Goal: Task Accomplishment & Management: Manage account settings

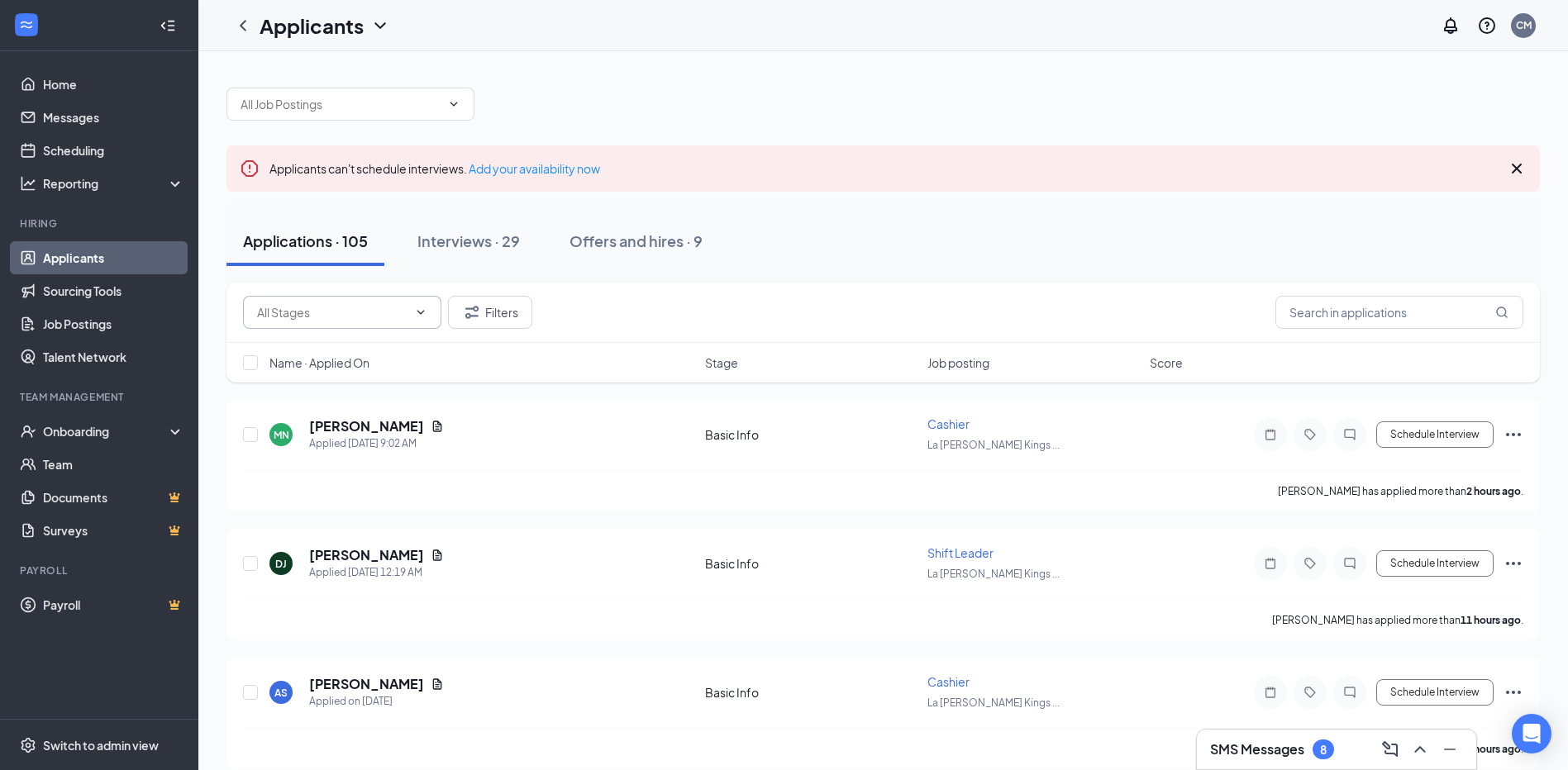
click at [421, 308] on icon "ChevronDown" at bounding box center [420, 312] width 13 height 13
click at [85, 323] on link "Job Postings" at bounding box center [114, 323] width 141 height 33
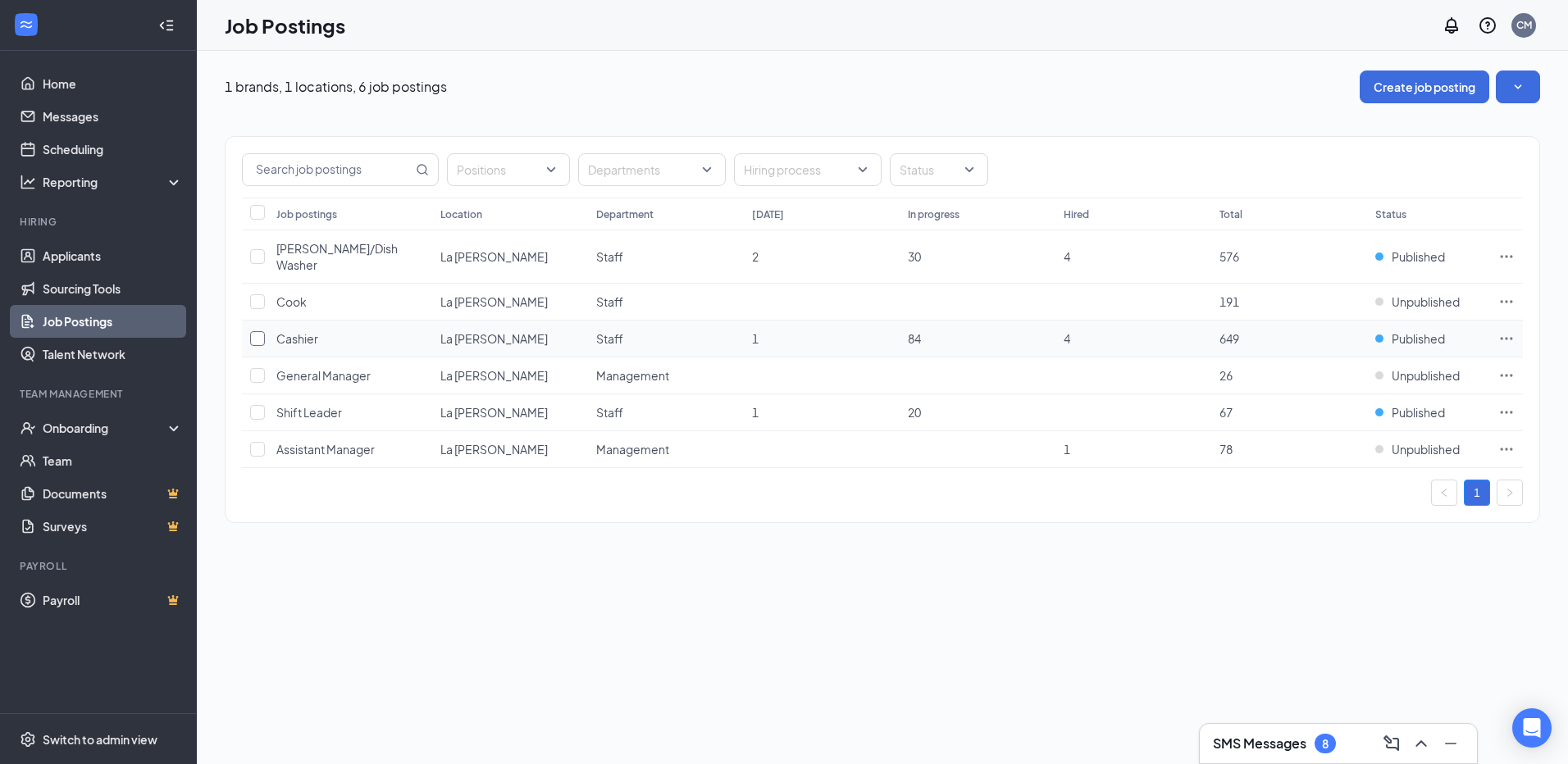
click at [258, 331] on input "checkbox" at bounding box center [258, 339] width 15 height 15
checkbox input "true"
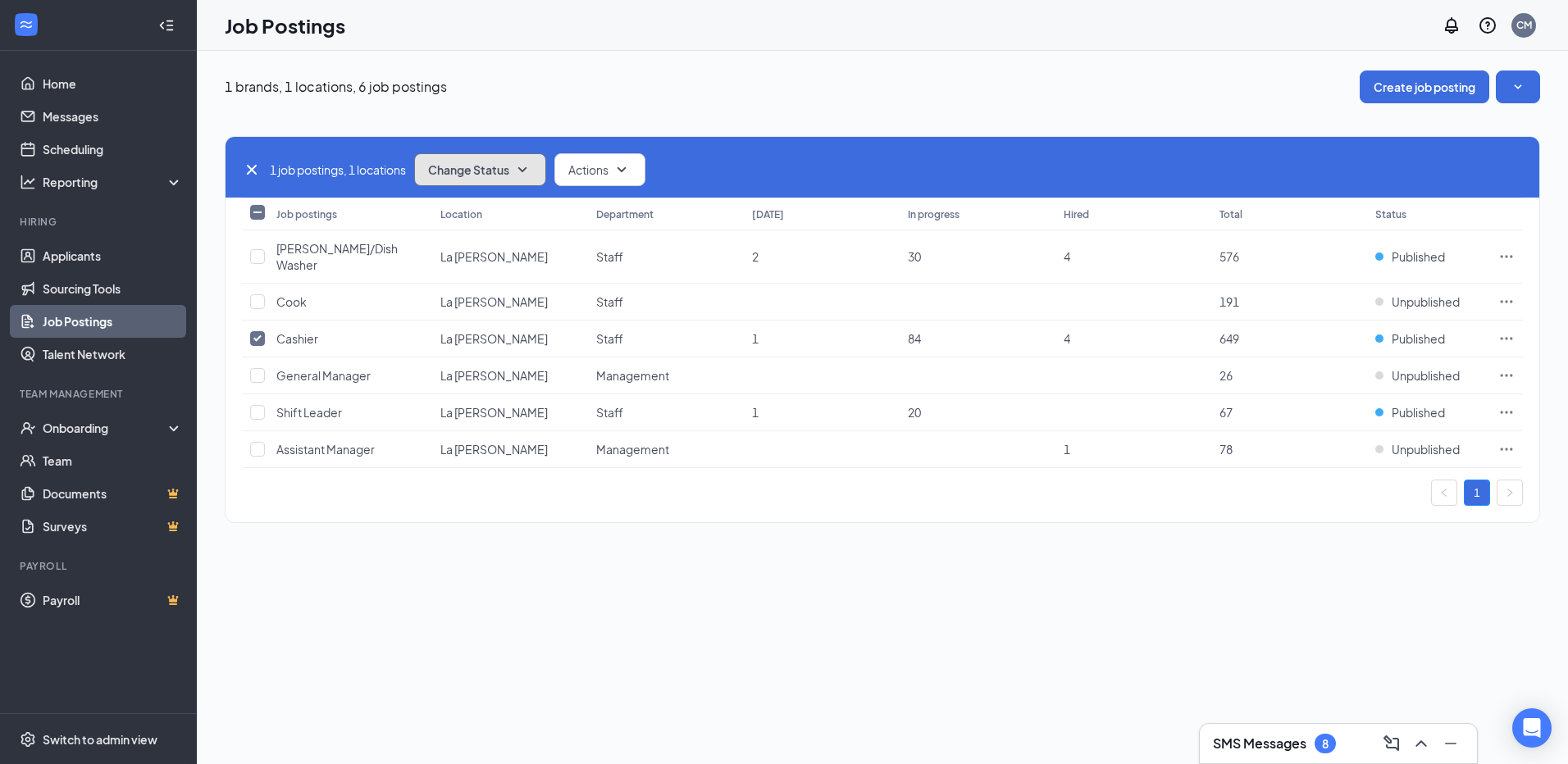
click at [532, 166] on icon "SmallChevronDown" at bounding box center [522, 169] width 20 height 20
click at [463, 248] on span "Unpublish" at bounding box center [457, 249] width 53 height 18
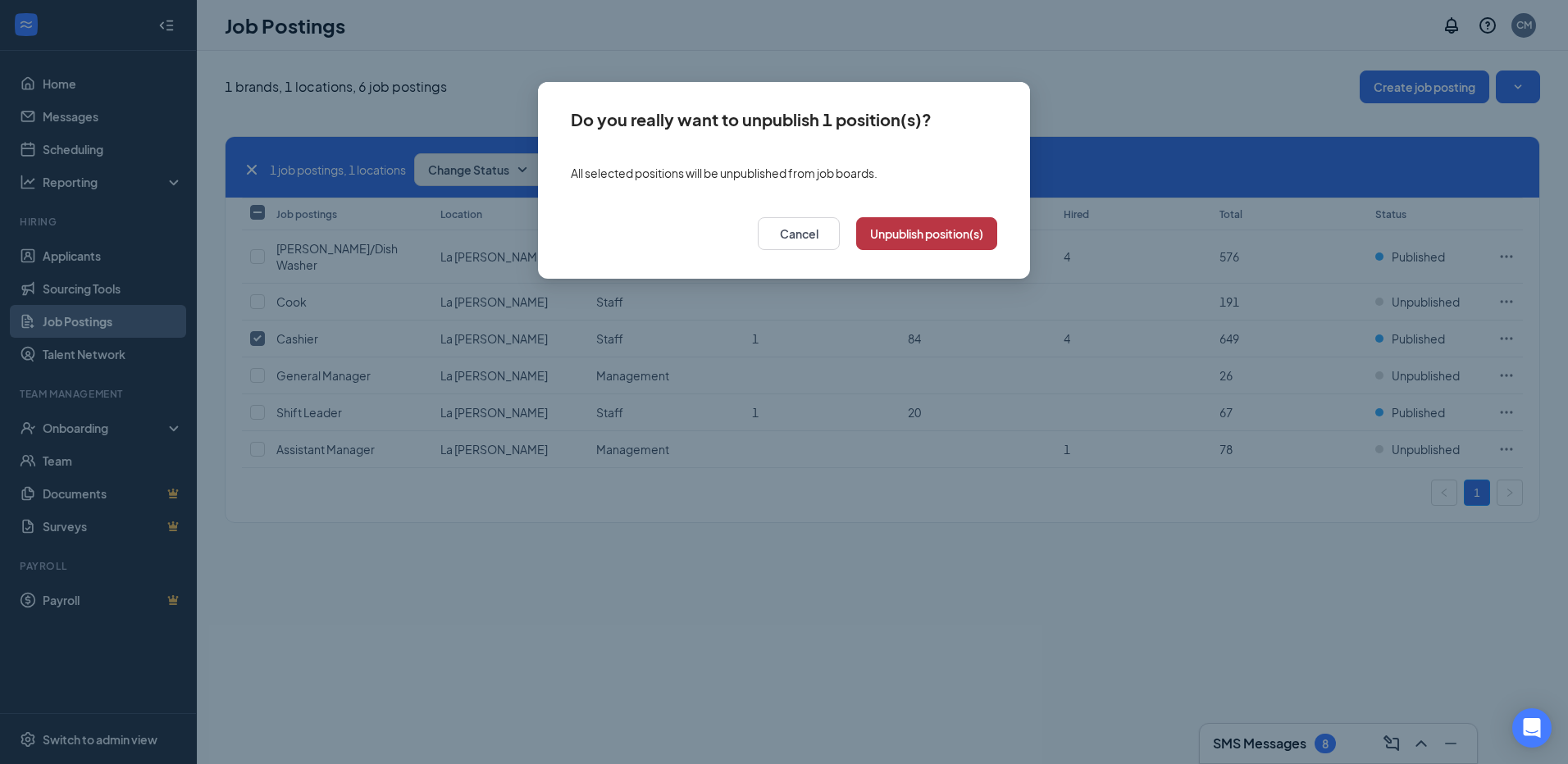
click at [953, 230] on button "Unpublish position(s)" at bounding box center [926, 233] width 141 height 33
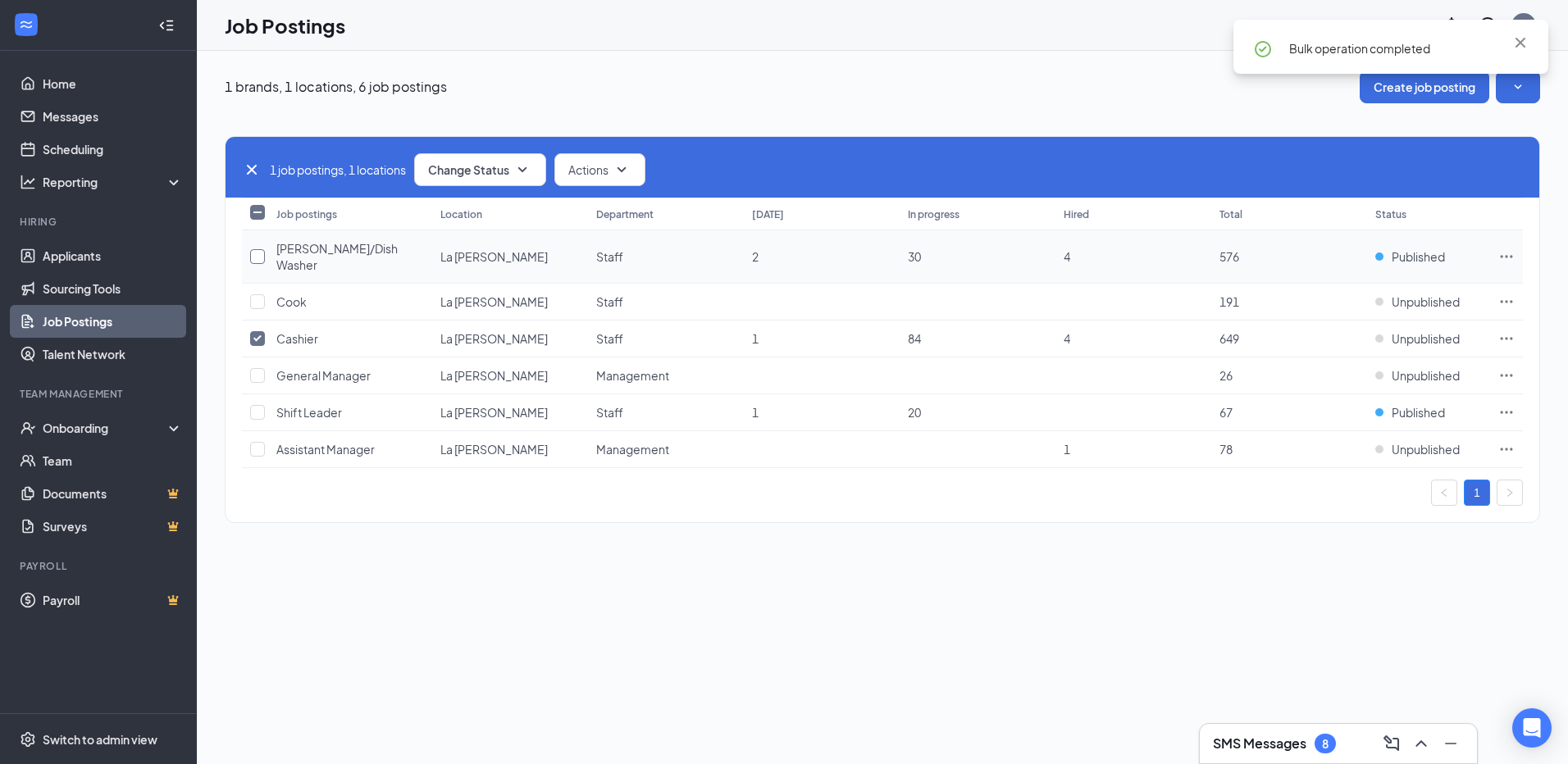
click at [259, 249] on input "checkbox" at bounding box center [258, 257] width 15 height 15
checkbox input "true"
click at [255, 331] on input "checkbox" at bounding box center [258, 339] width 15 height 15
checkbox input "false"
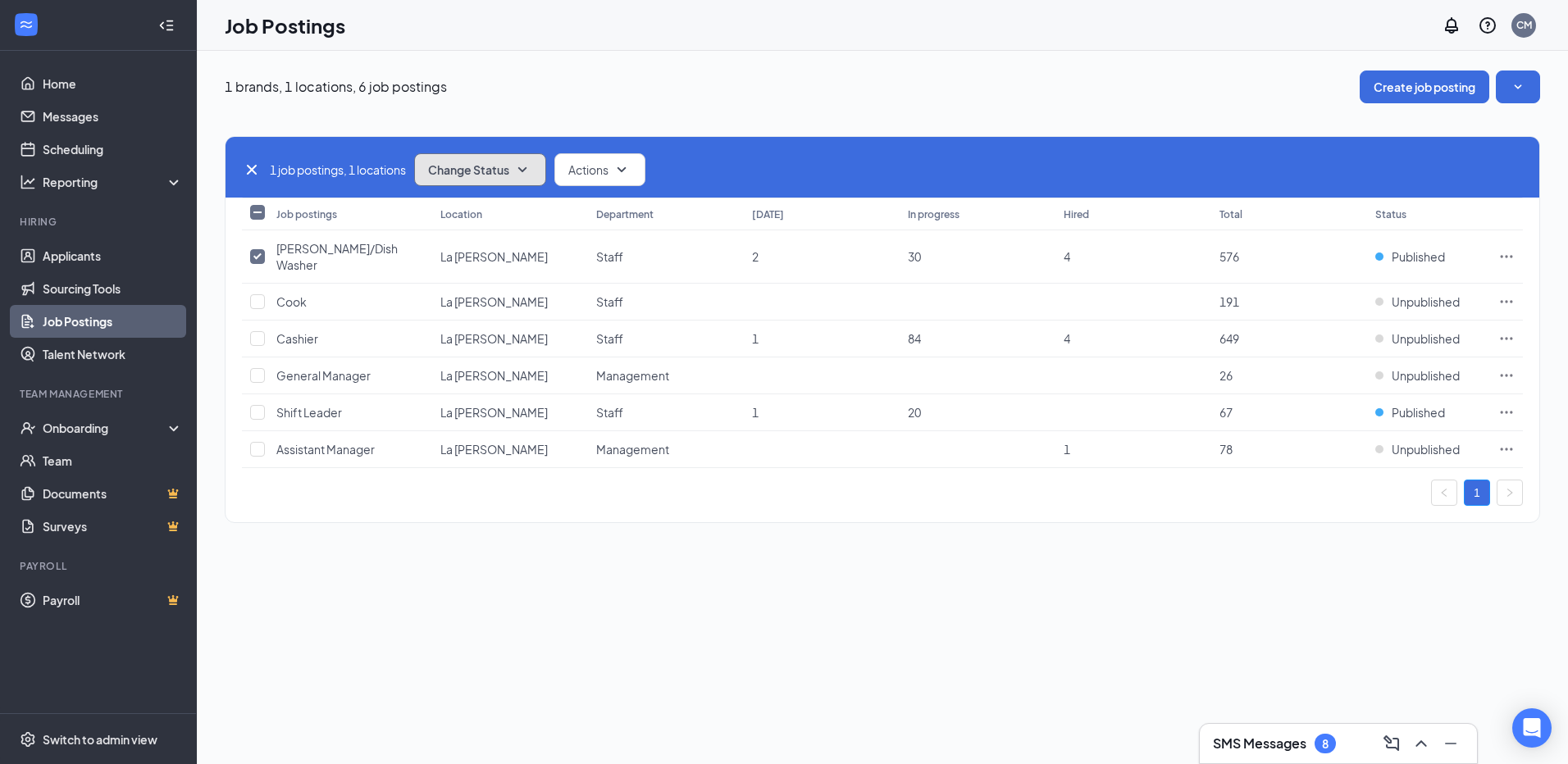
click at [517, 165] on icon "SmallChevronDown" at bounding box center [522, 169] width 20 height 20
click at [462, 246] on span "Unpublish" at bounding box center [457, 249] width 53 height 18
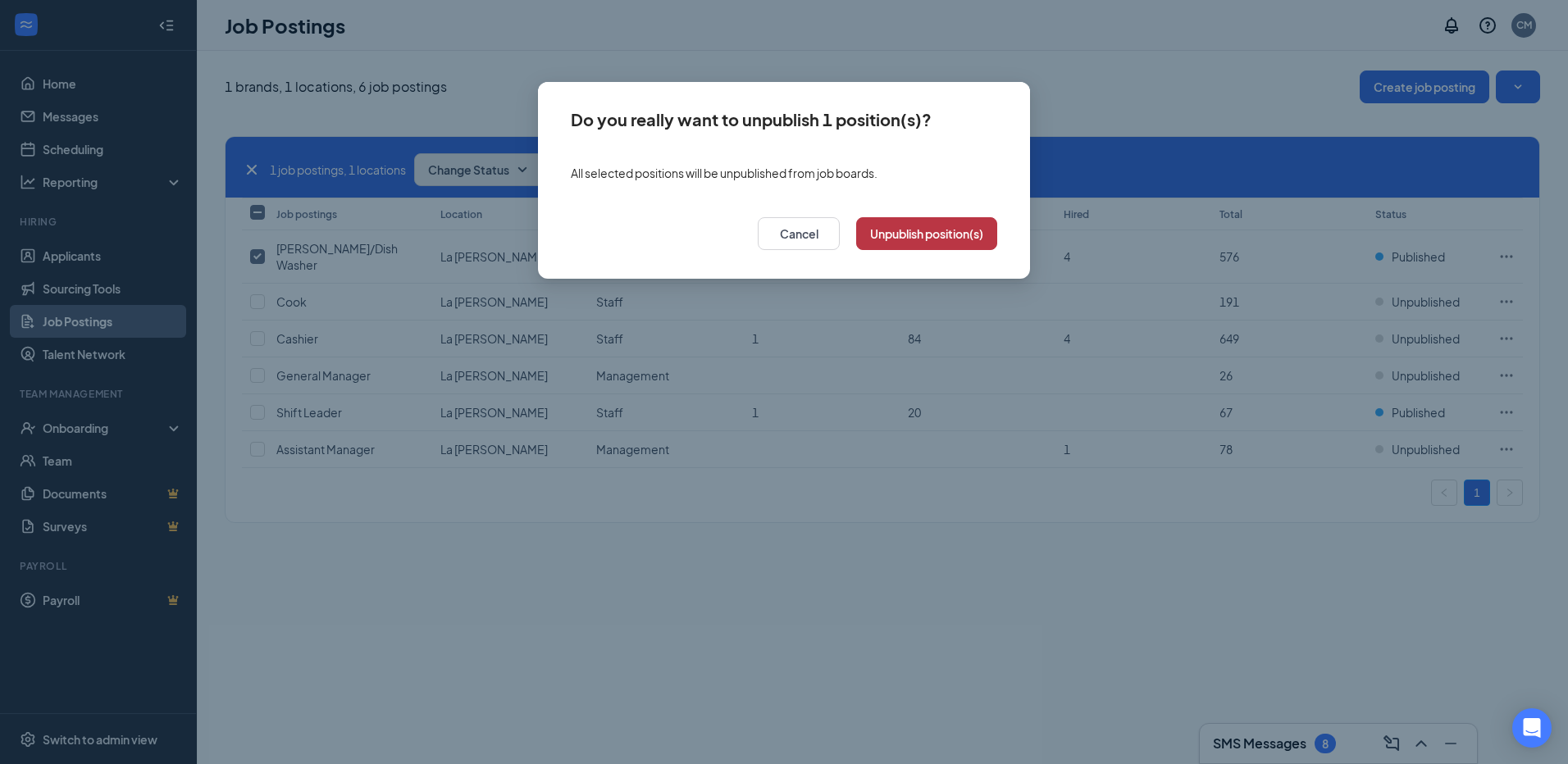
click at [932, 235] on button "Unpublish position(s)" at bounding box center [926, 233] width 141 height 33
